Goal: Information Seeking & Learning: Find specific fact

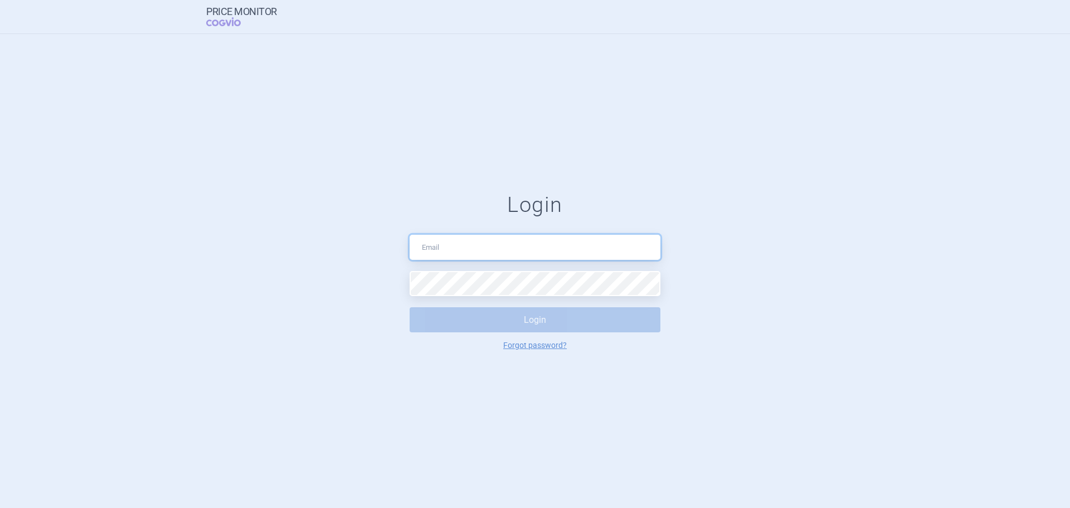
type input "[EMAIL_ADDRESS][DOMAIN_NAME]"
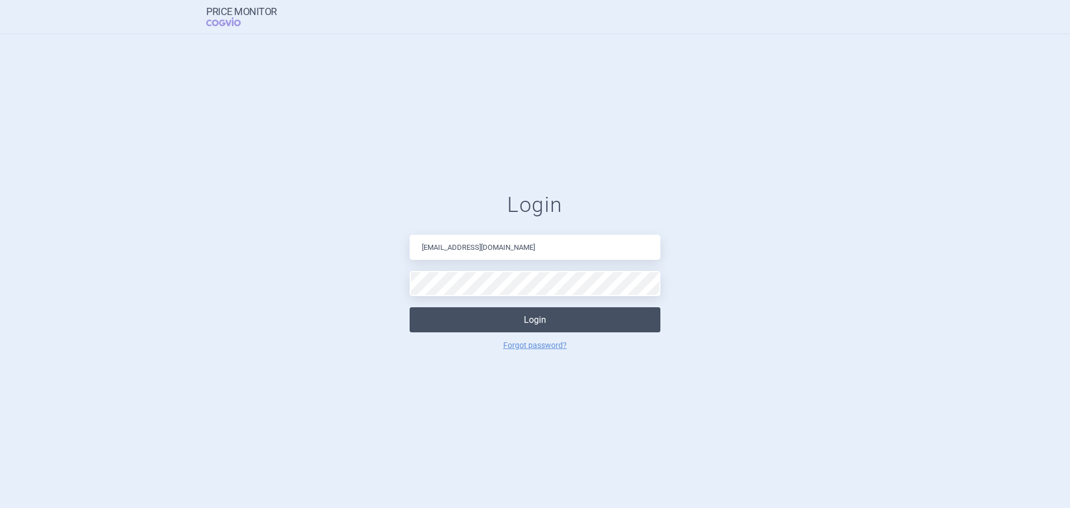
click at [473, 320] on button "Login" at bounding box center [535, 319] width 251 height 25
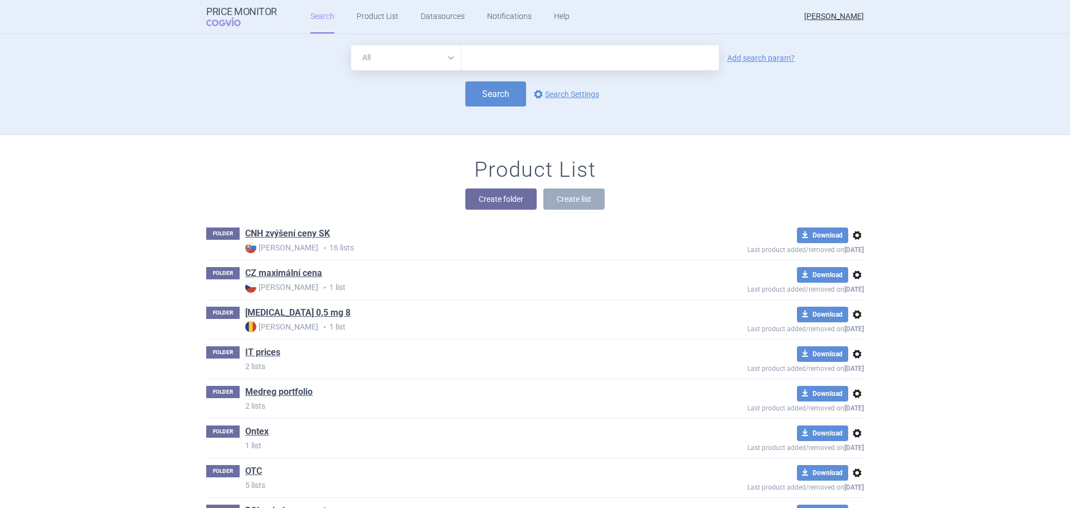
click at [504, 59] on input "text" at bounding box center [591, 57] width 258 height 25
click at [434, 52] on select "All Brand Name ATC Company Active Substance Country Newer than" at bounding box center [406, 57] width 110 height 25
select select "activeSubstance"
click at [351, 45] on select "All Brand Name ATC Company Active Substance Country Newer than" at bounding box center [406, 57] width 110 height 25
click at [493, 63] on input "text" at bounding box center [591, 57] width 258 height 25
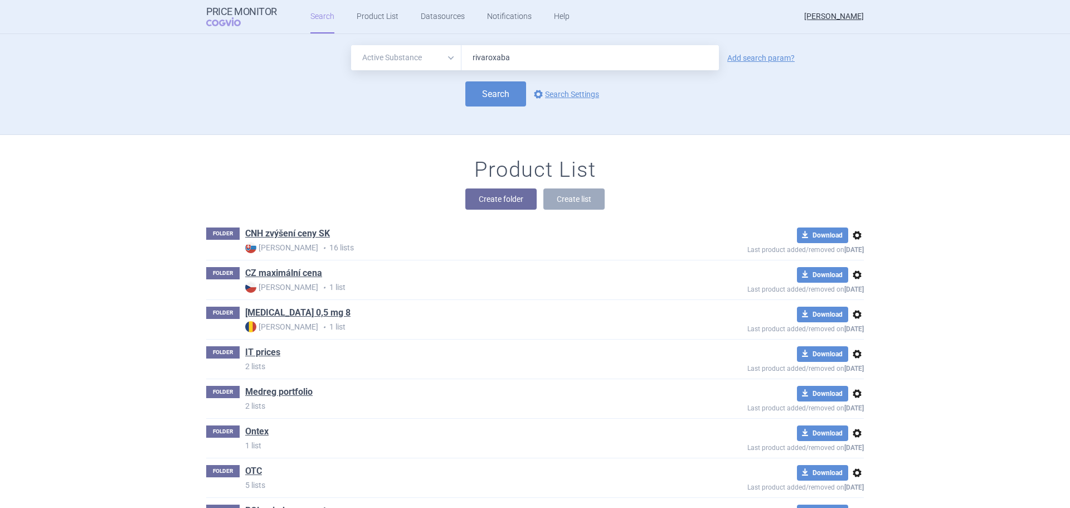
type input "[MEDICAL_DATA]"
click button "Search" at bounding box center [495, 93] width 61 height 25
select select "activeSubstance"
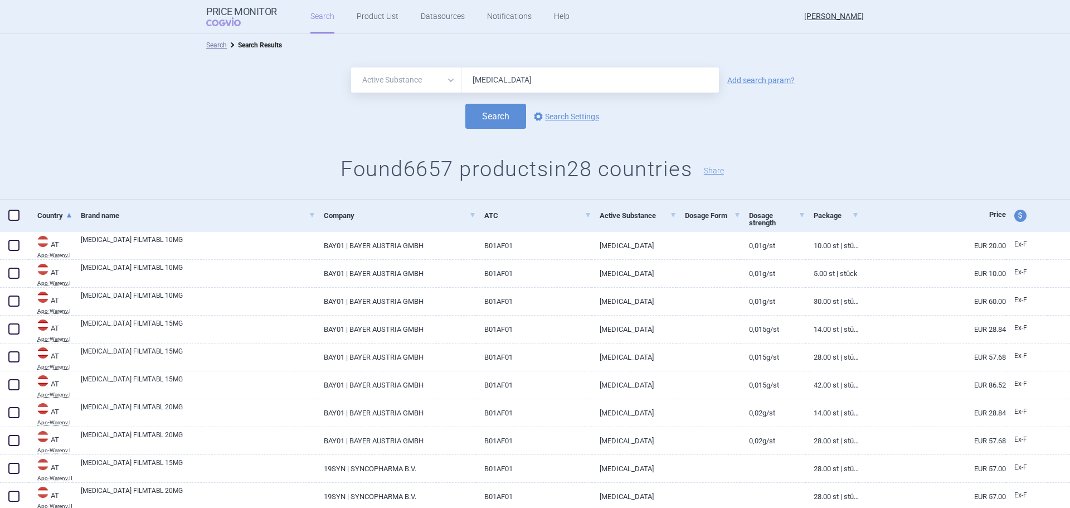
click at [523, 79] on input "[MEDICAL_DATA]" at bounding box center [591, 79] width 258 height 25
click at [760, 75] on div "All Brand Name ATC Company Active Substance Country Newer than [MEDICAL_DATA] A…" at bounding box center [535, 79] width 1070 height 25
click at [757, 79] on link "Add search param?" at bounding box center [760, 80] width 67 height 8
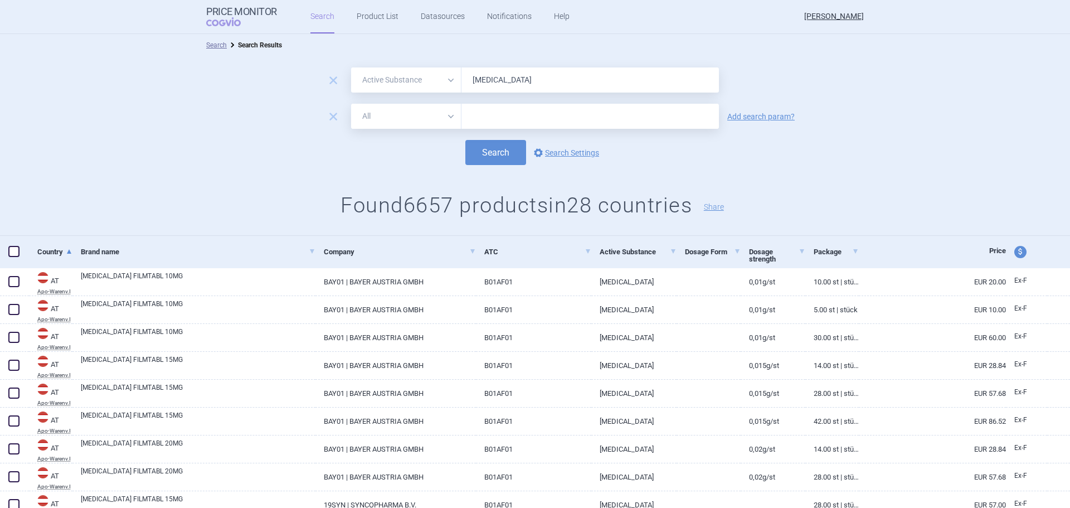
click at [421, 119] on select "All Brand Name ATC Company Active Substance Country Newer than" at bounding box center [406, 116] width 110 height 25
select select "mah"
click at [351, 104] on select "All Brand Name ATC Company Active Substance Country Newer than" at bounding box center [406, 116] width 110 height 25
click at [517, 126] on input "text" at bounding box center [591, 116] width 258 height 25
type input "e"
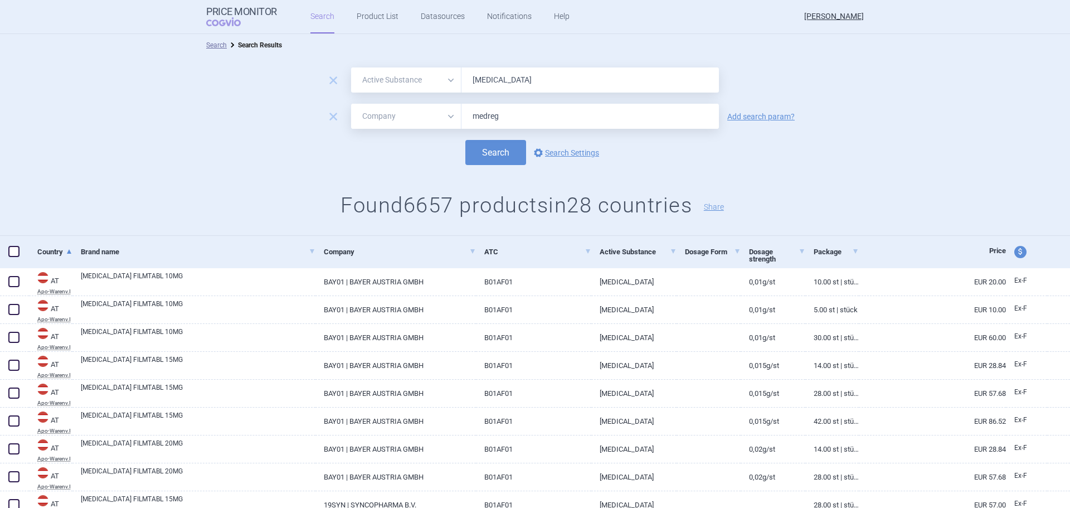
type input "medreg"
click at [465, 140] on button "Search" at bounding box center [495, 152] width 61 height 25
